Goal: Information Seeking & Learning: Learn about a topic

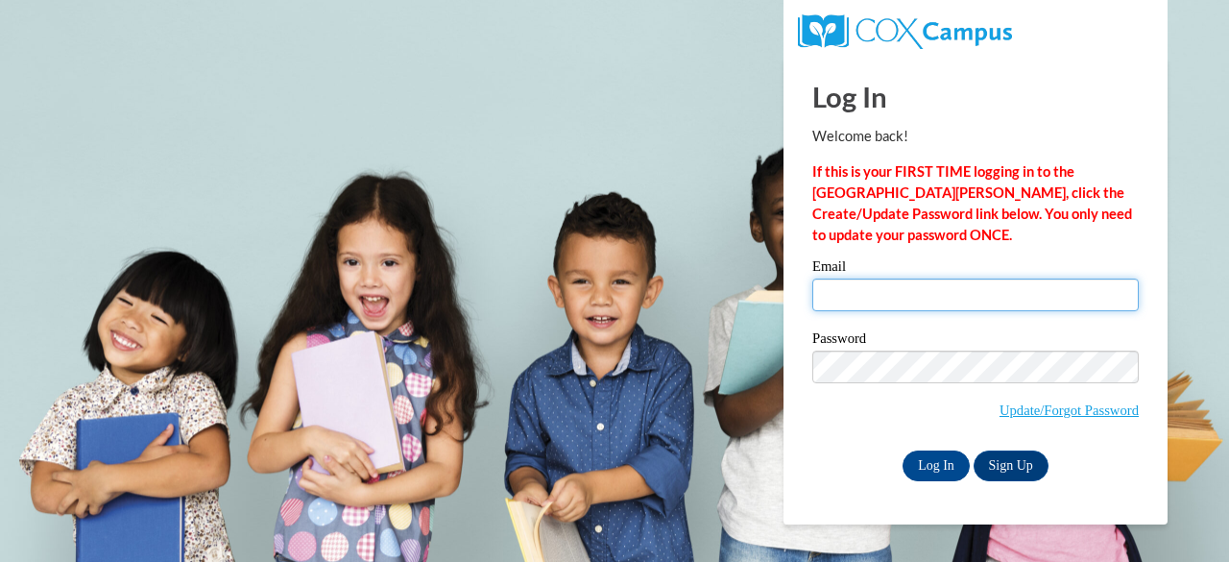
click at [864, 292] on input "Email" at bounding box center [975, 294] width 326 height 33
type input "pstover@lawrenceal.org"
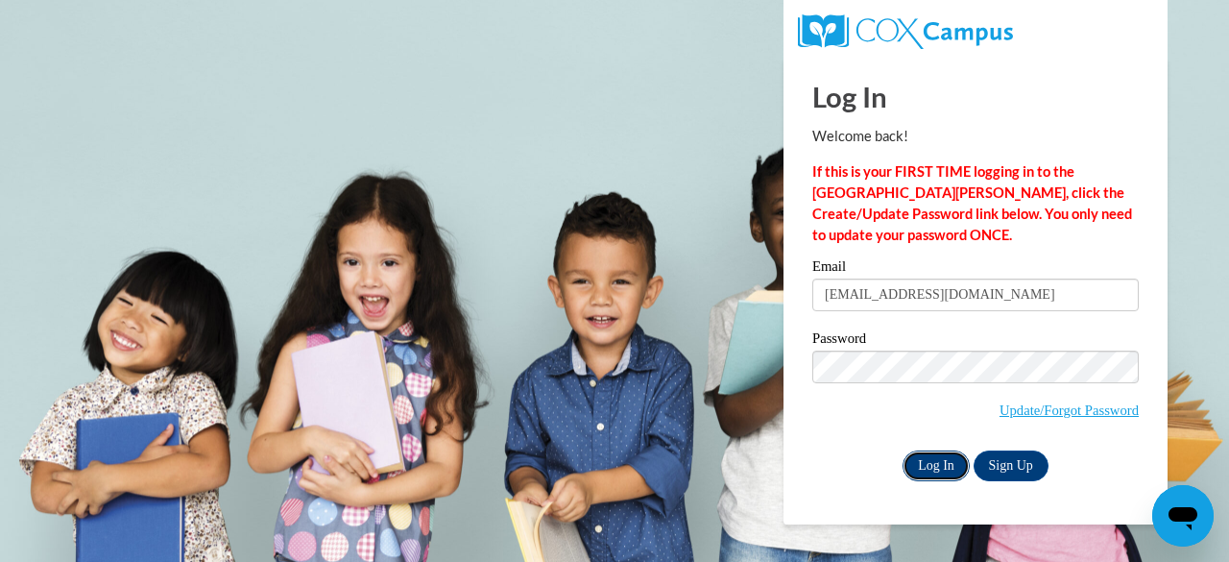
click at [929, 469] on input "Log In" at bounding box center [935, 465] width 67 height 31
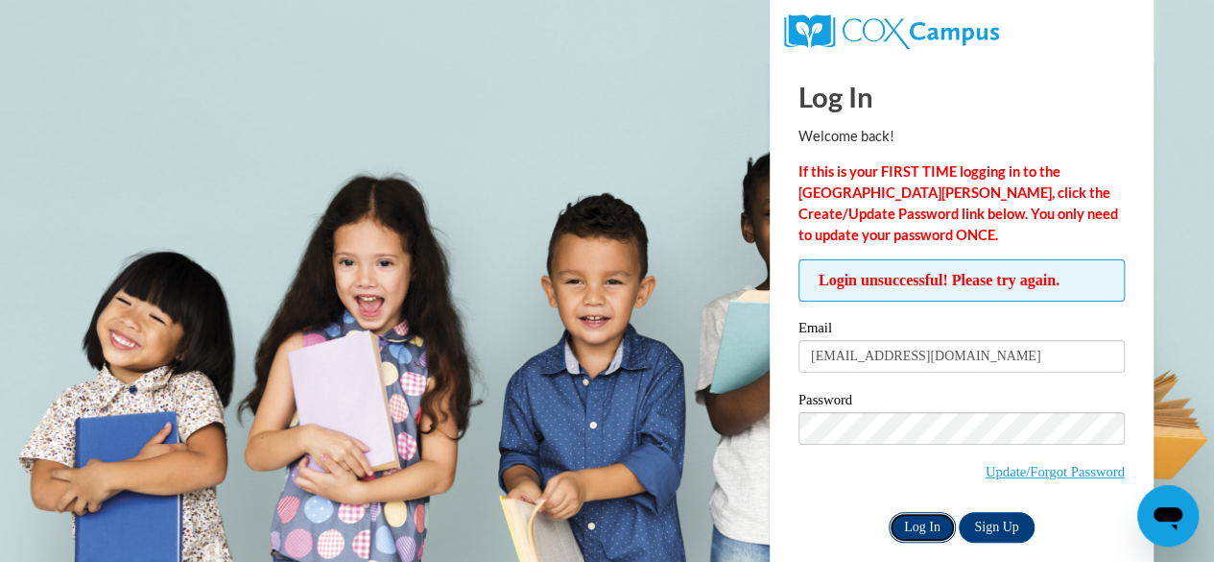
click at [914, 526] on input "Log In" at bounding box center [922, 527] width 67 height 31
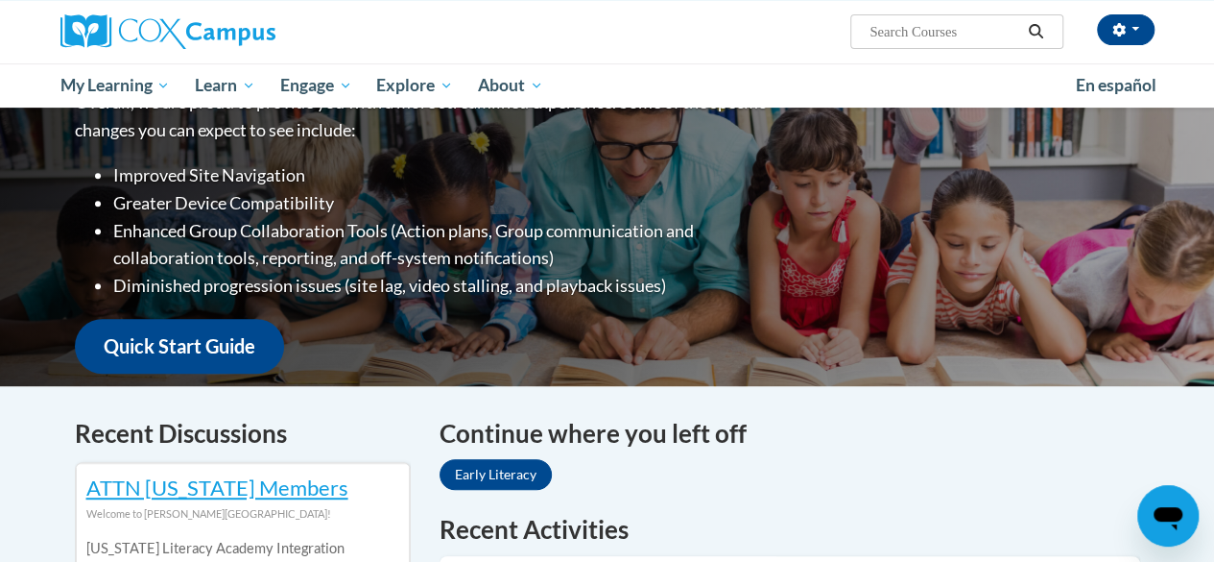
scroll to position [576, 0]
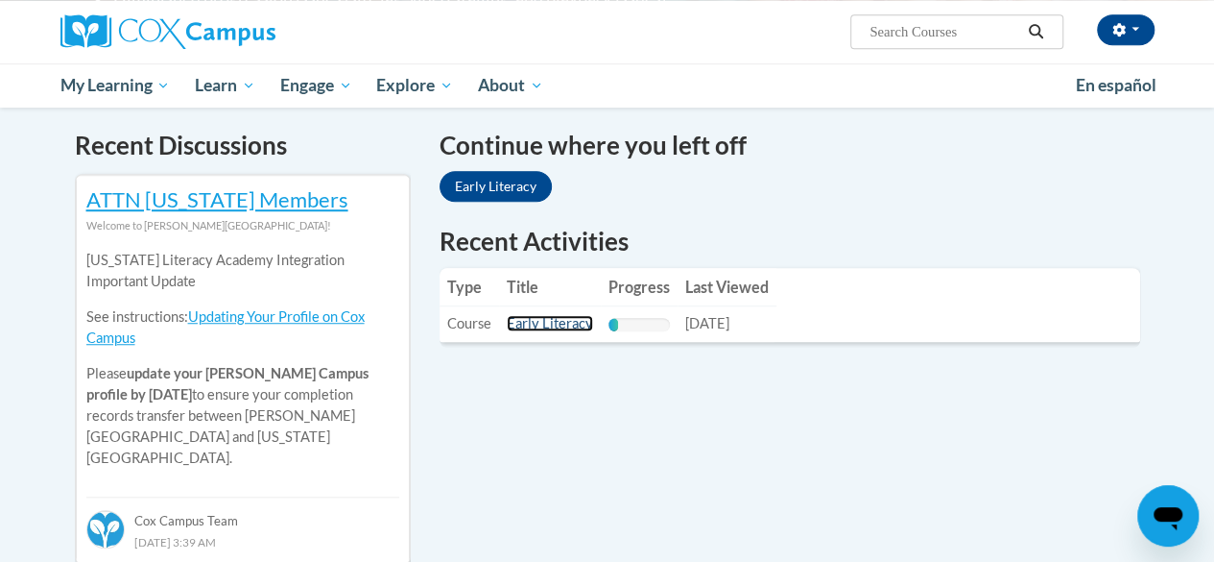
click at [542, 323] on link "Early Literacy" at bounding box center [550, 323] width 86 height 16
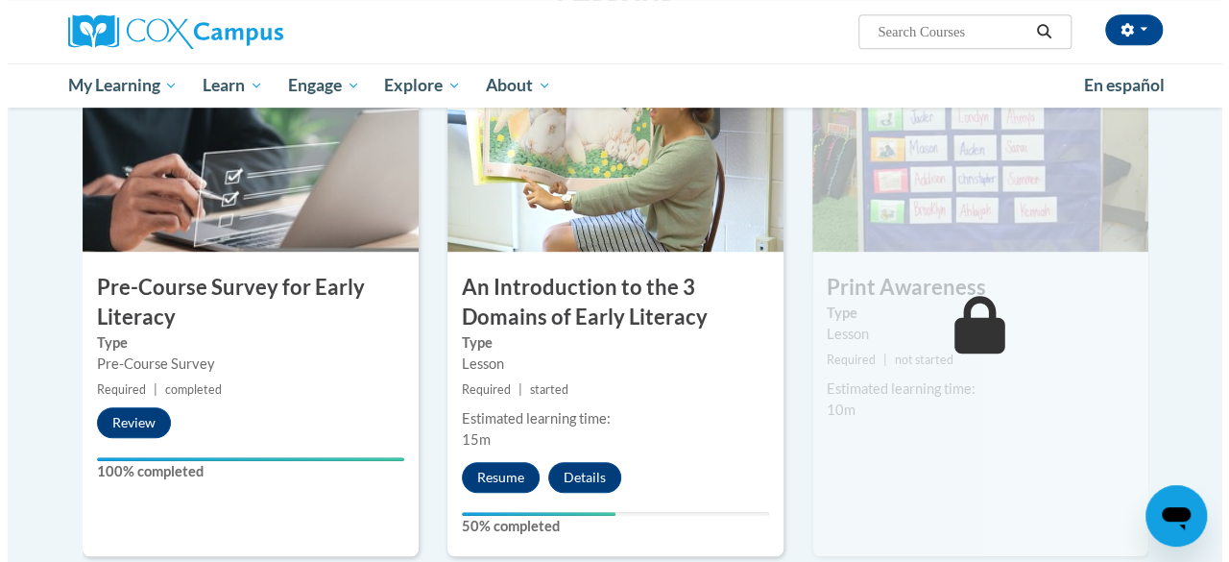
scroll to position [480, 0]
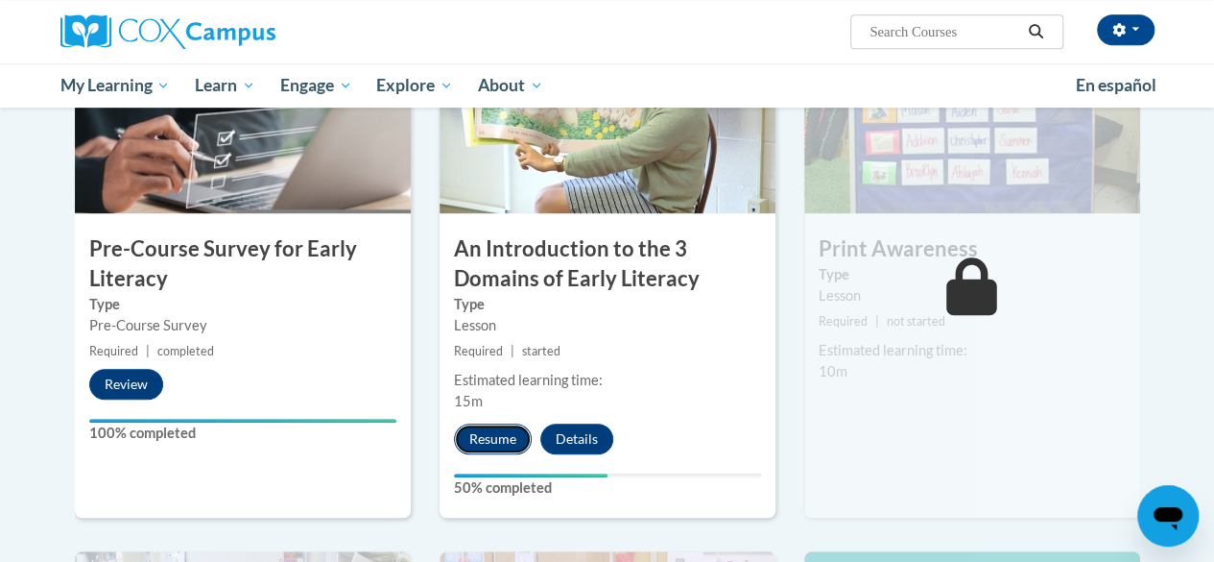
click at [486, 441] on button "Resume" at bounding box center [493, 438] width 78 height 31
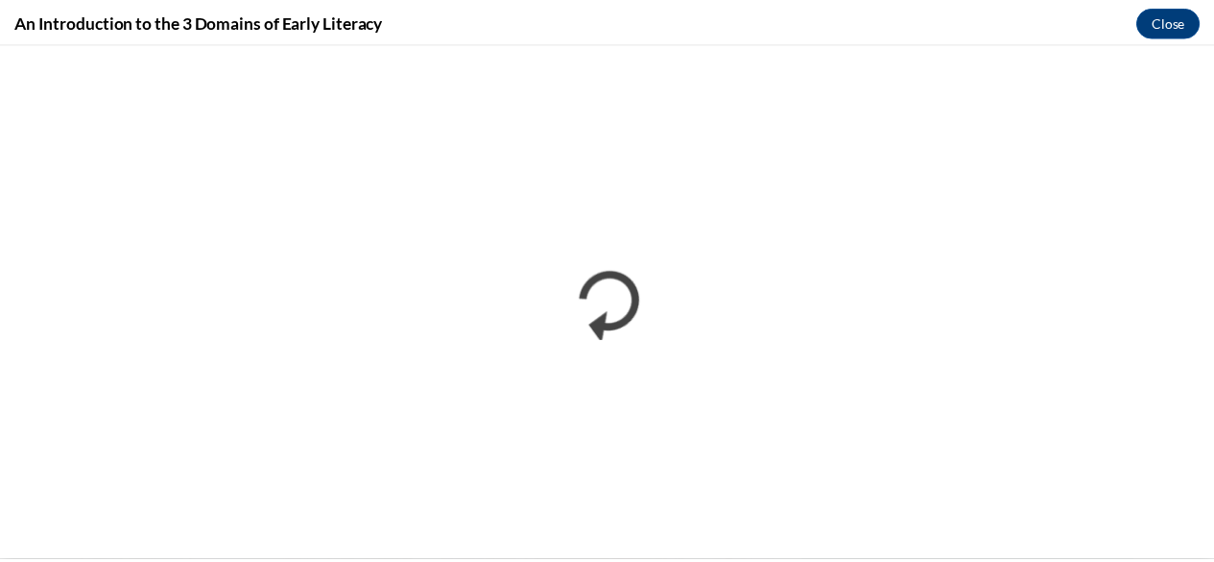
scroll to position [0, 0]
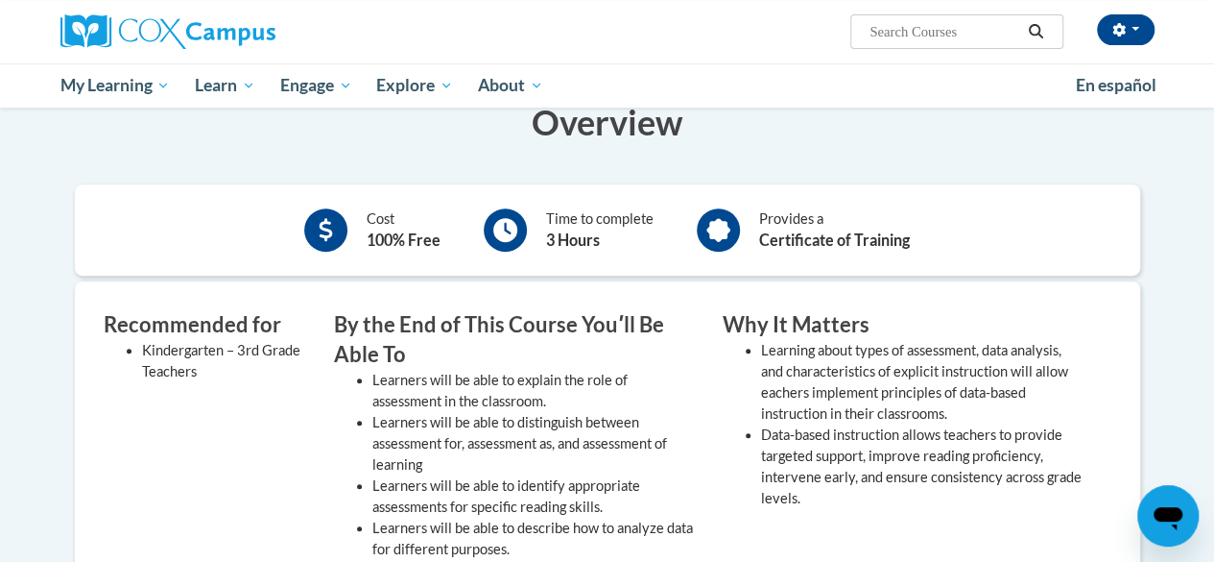
scroll to position [96, 0]
